Goal: Book appointment/travel/reservation

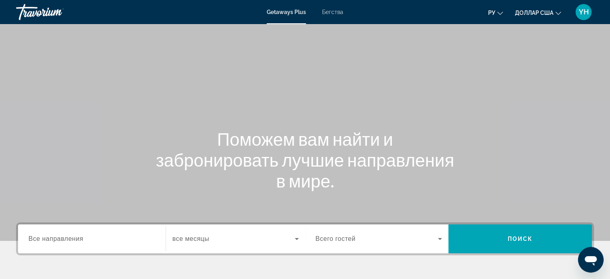
click at [332, 77] on div "Основное содержание" at bounding box center [305, 120] width 610 height 241
click at [333, 12] on font "Бегства" at bounding box center [332, 12] width 21 height 6
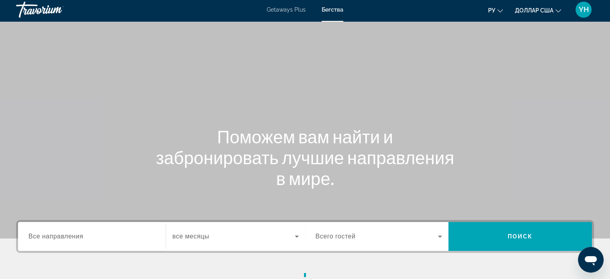
scroll to position [154, 0]
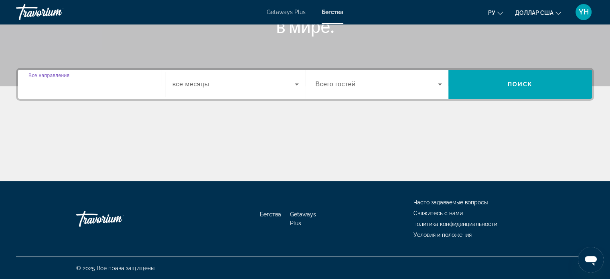
click at [65, 88] on input "Destination Все направления" at bounding box center [91, 85] width 127 height 10
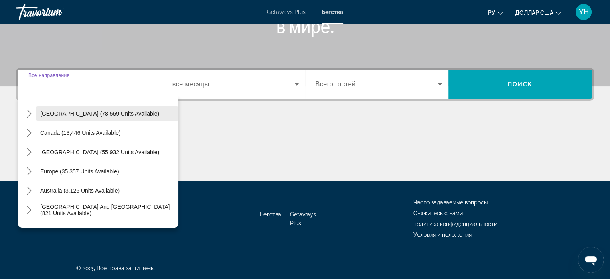
scroll to position [40, 0]
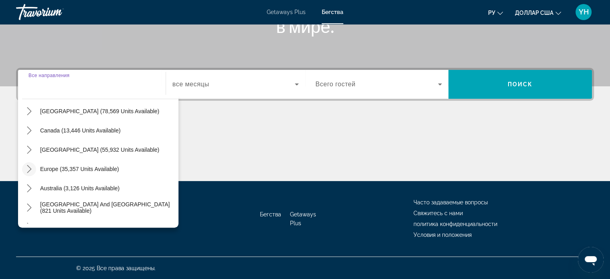
click at [29, 170] on icon "Toggle Europe (35,357 units available) submenu" at bounding box center [29, 169] width 8 height 8
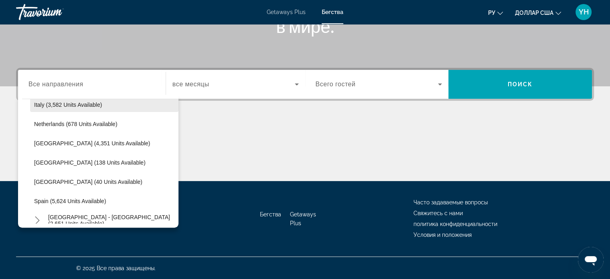
scroll to position [341, 0]
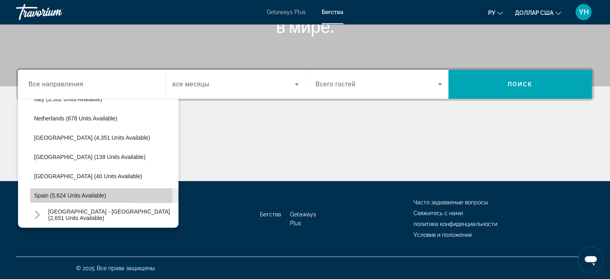
click at [50, 194] on span "Spain (5,624 units available)" at bounding box center [70, 195] width 72 height 6
type input "**********"
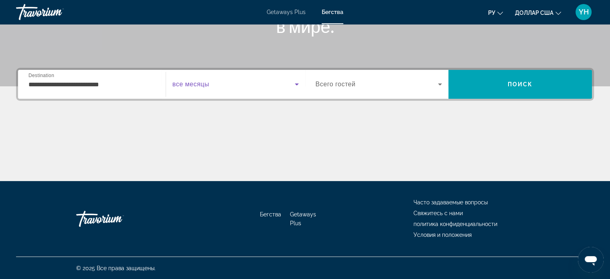
click at [225, 84] on span "Search widget" at bounding box center [233, 84] width 122 height 10
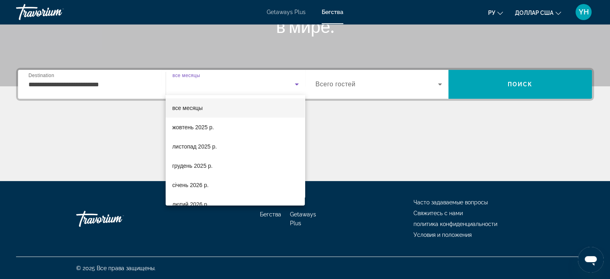
click at [497, 80] on div at bounding box center [305, 139] width 610 height 279
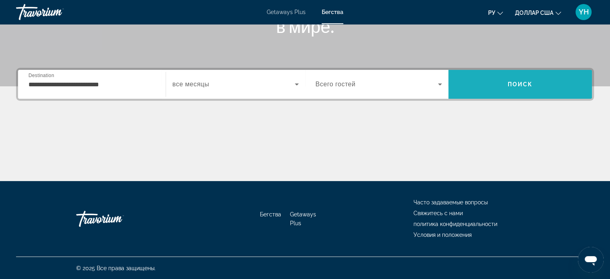
click at [497, 80] on span "Search" at bounding box center [520, 84] width 144 height 19
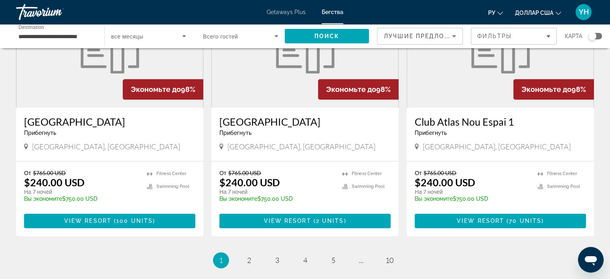
scroll to position [963, 0]
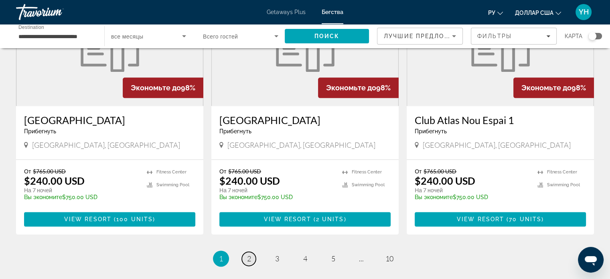
click at [249, 254] on span "2" at bounding box center [249, 258] width 4 height 9
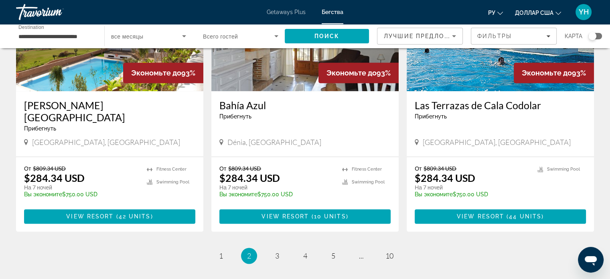
scroll to position [963, 0]
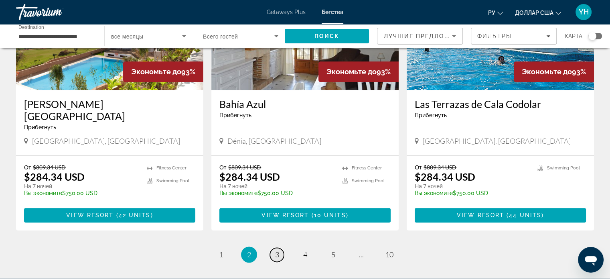
click at [276, 250] on span "3" at bounding box center [277, 254] width 4 height 9
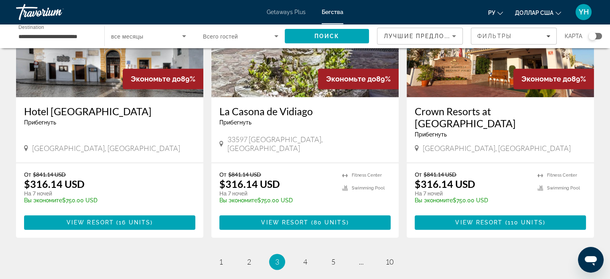
scroll to position [963, 0]
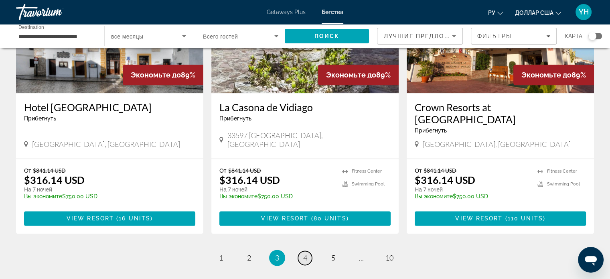
click at [306, 253] on span "4" at bounding box center [305, 257] width 4 height 9
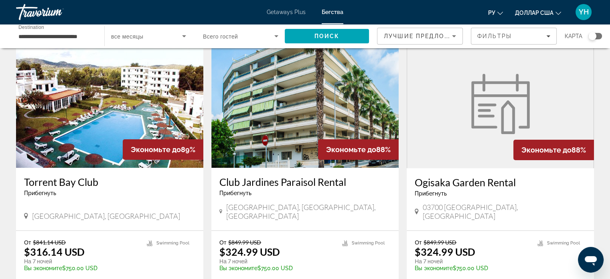
scroll to position [40, 0]
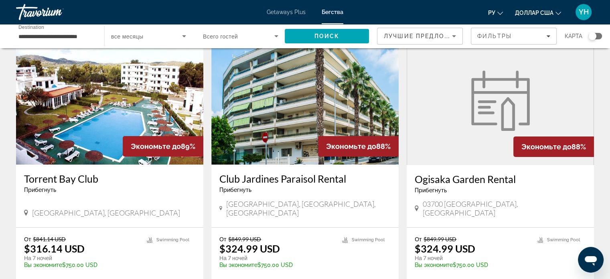
click at [466, 179] on h3 "Ogisaka Garden Rental" at bounding box center [500, 179] width 171 height 12
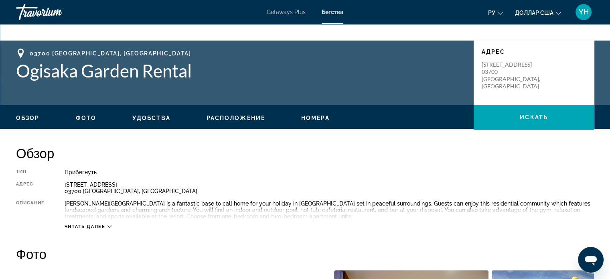
scroll to position [160, 0]
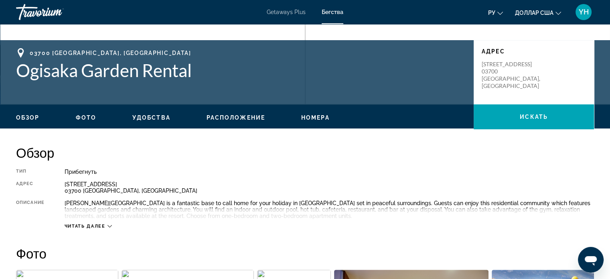
click at [112, 224] on icon "Основное содержание" at bounding box center [109, 226] width 4 height 4
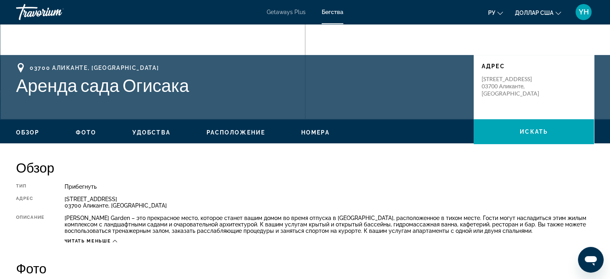
scroll to position [120, 0]
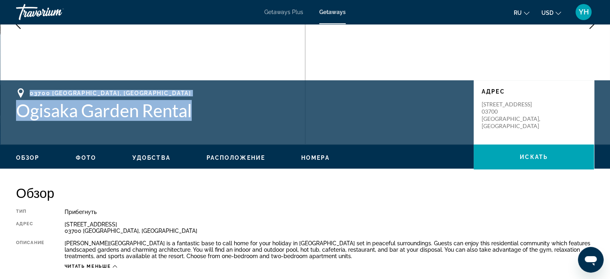
drag, startPoint x: 199, startPoint y: 107, endPoint x: 10, endPoint y: 87, distance: 190.3
click at [10, 87] on div "03700 [GEOGRAPHIC_DATA], [GEOGRAPHIC_DATA] [GEOGRAPHIC_DATA] Rental [GEOGRAPHIC…" at bounding box center [305, 112] width 610 height 64
